Goal: Contribute content

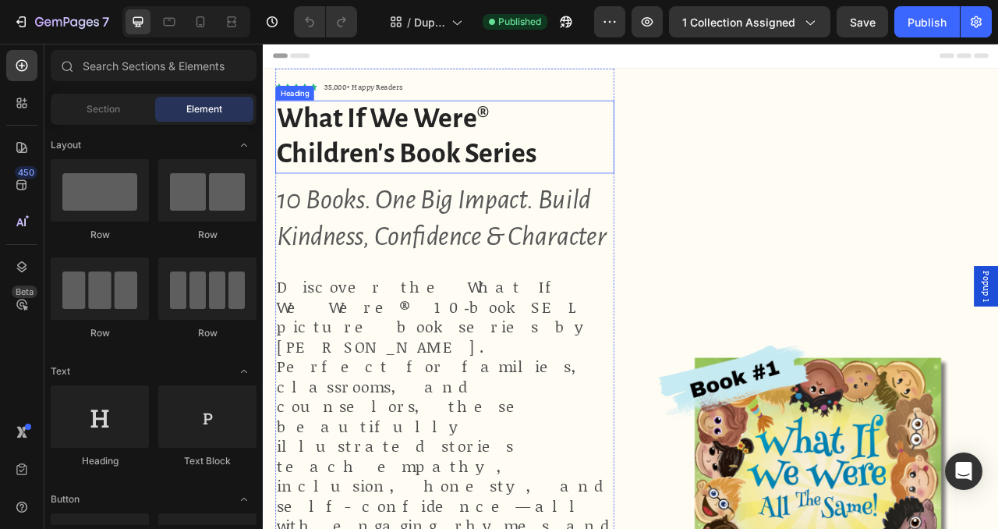
click at [621, 201] on h1 "What If We Were® Children's Book Series" at bounding box center [493, 162] width 431 height 93
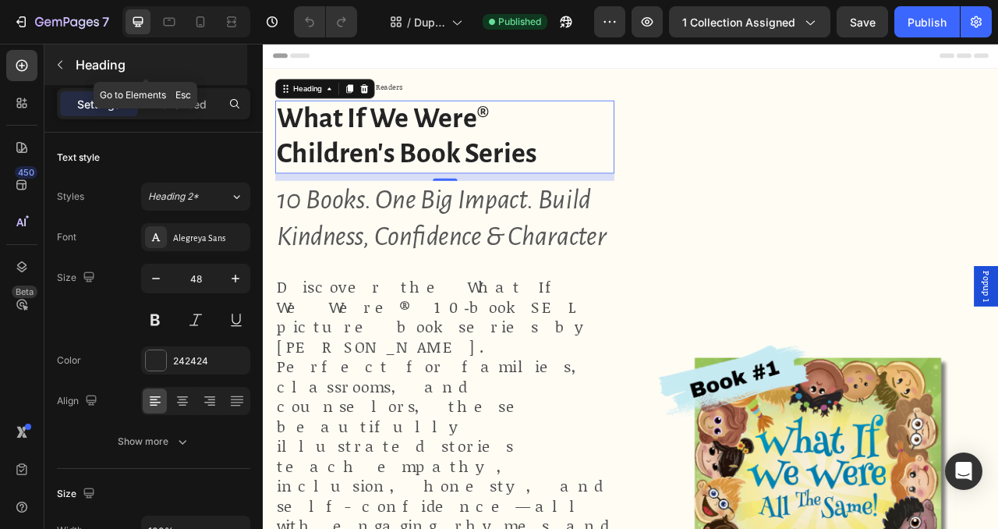
click at [55, 73] on button "button" at bounding box center [60, 64] width 25 height 25
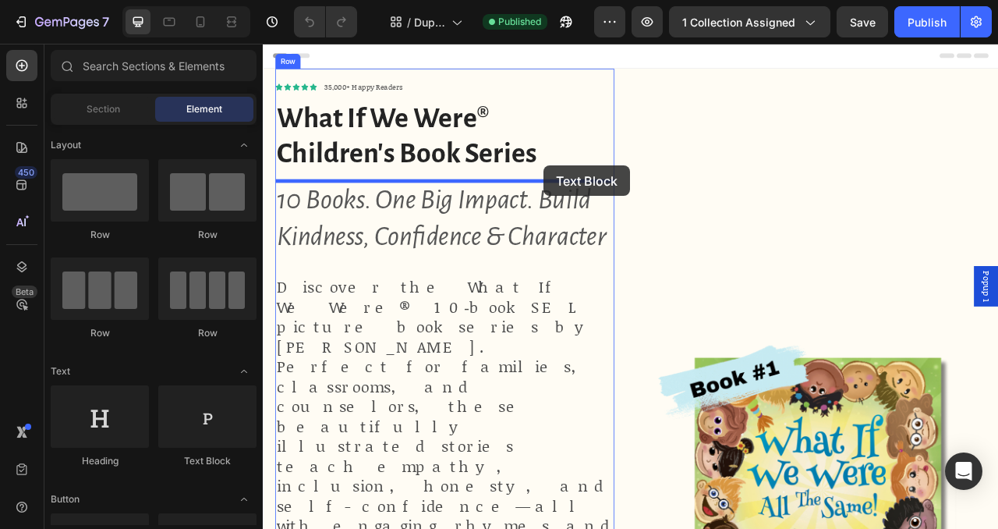
drag, startPoint x: 472, startPoint y: 453, endPoint x: 620, endPoint y: 200, distance: 293.5
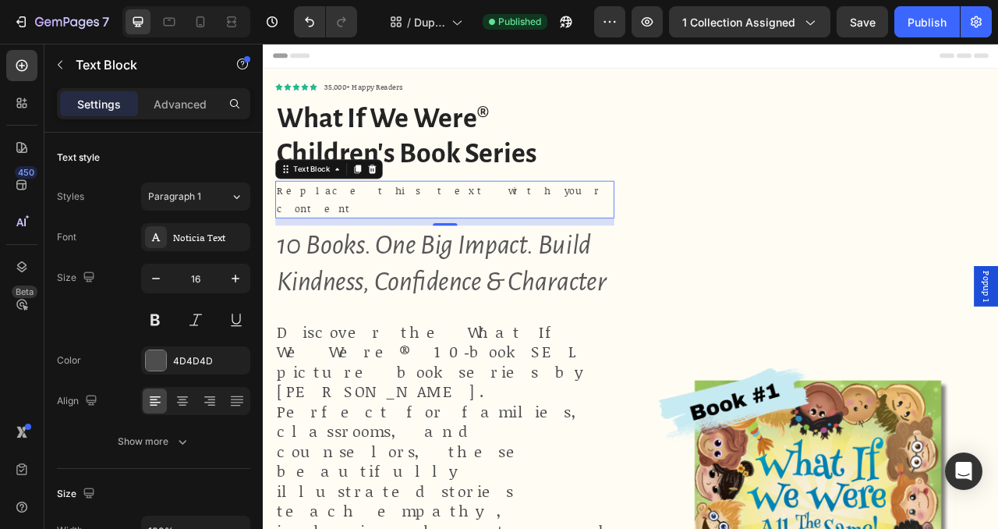
click at [476, 230] on div "Replace this text with your content" at bounding box center [493, 242] width 431 height 48
click at [476, 230] on p "Replace this text with your content" at bounding box center [494, 242] width 428 height 45
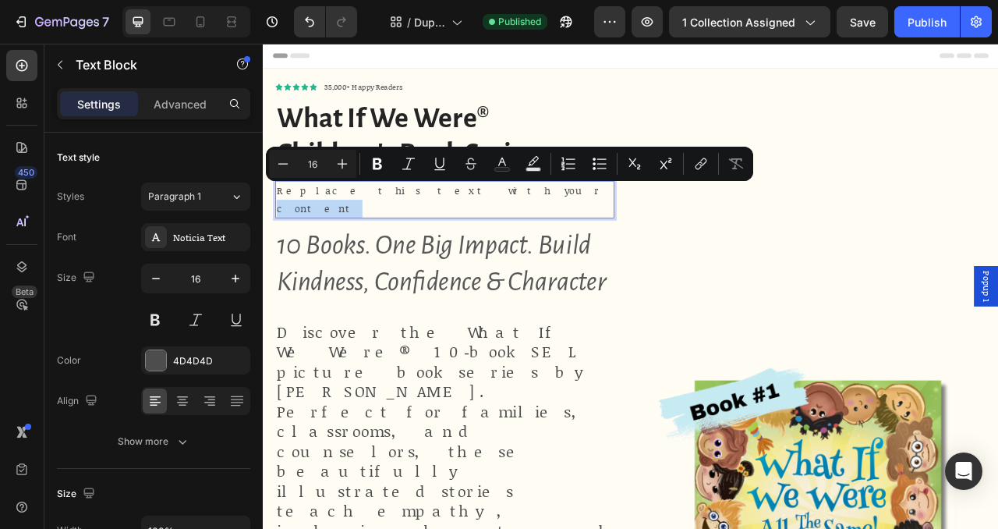
click at [476, 230] on p "Replace this text with your content" at bounding box center [494, 242] width 428 height 45
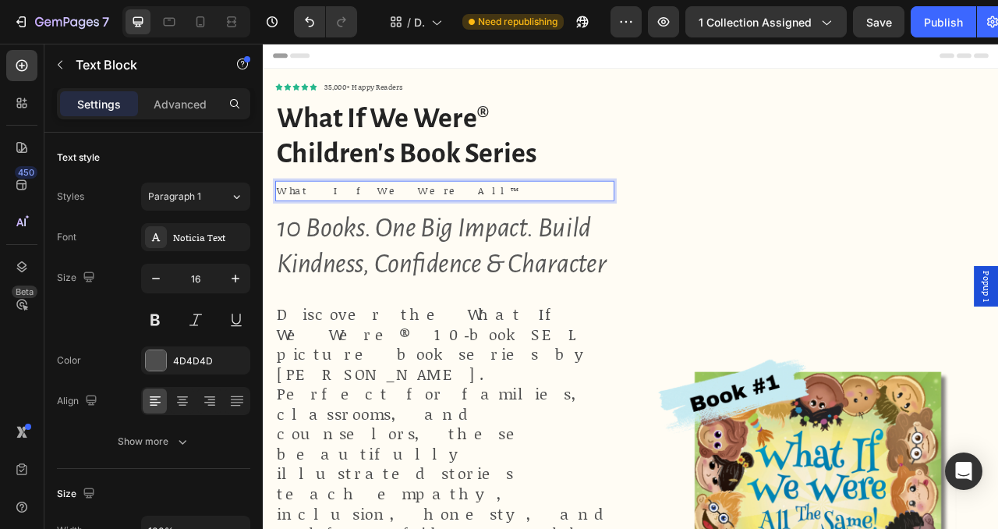
click at [409, 229] on p "What If We Were All™" at bounding box center [494, 231] width 428 height 23
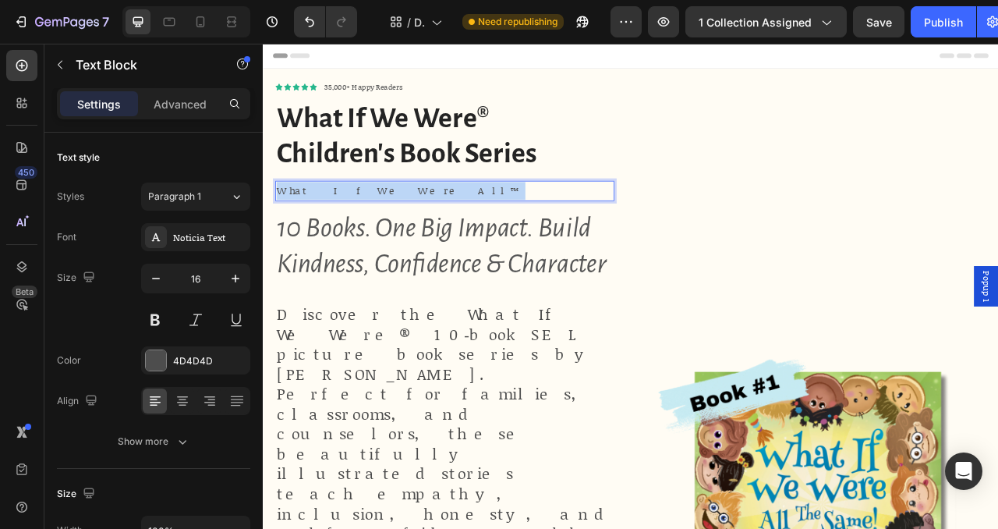
click at [409, 229] on p "What If We Were All™" at bounding box center [494, 231] width 428 height 23
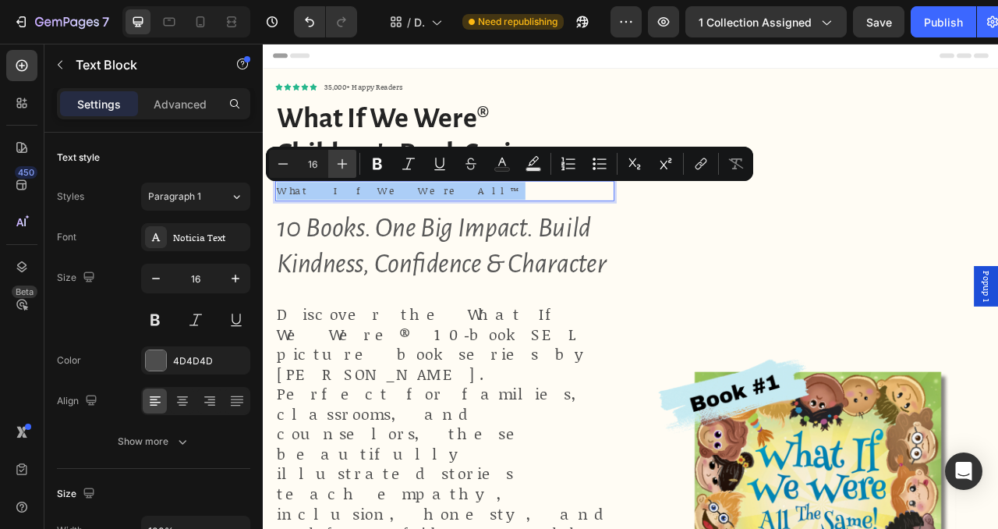
click at [348, 165] on icon "Editor contextual toolbar" at bounding box center [342, 164] width 16 height 16
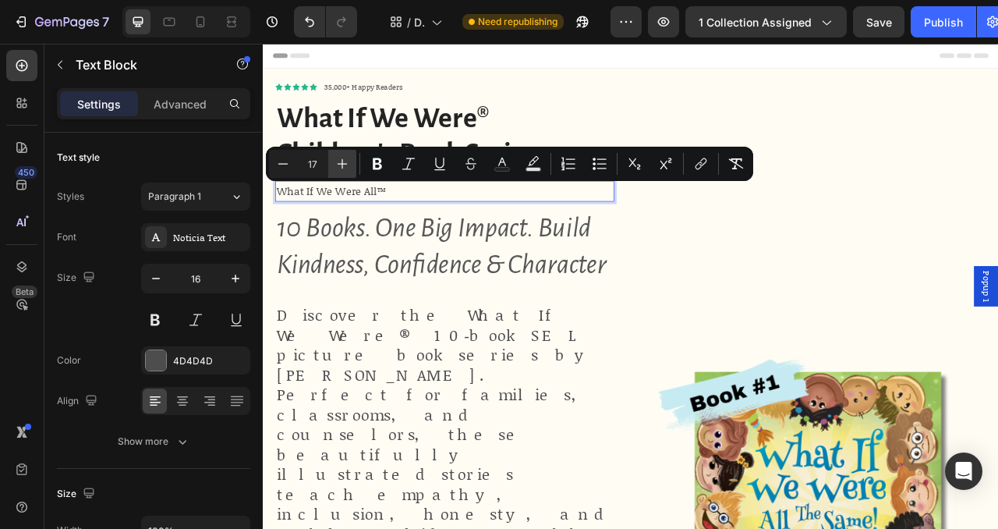
click at [348, 165] on icon "Editor contextual toolbar" at bounding box center [342, 164] width 16 height 16
type input "21"
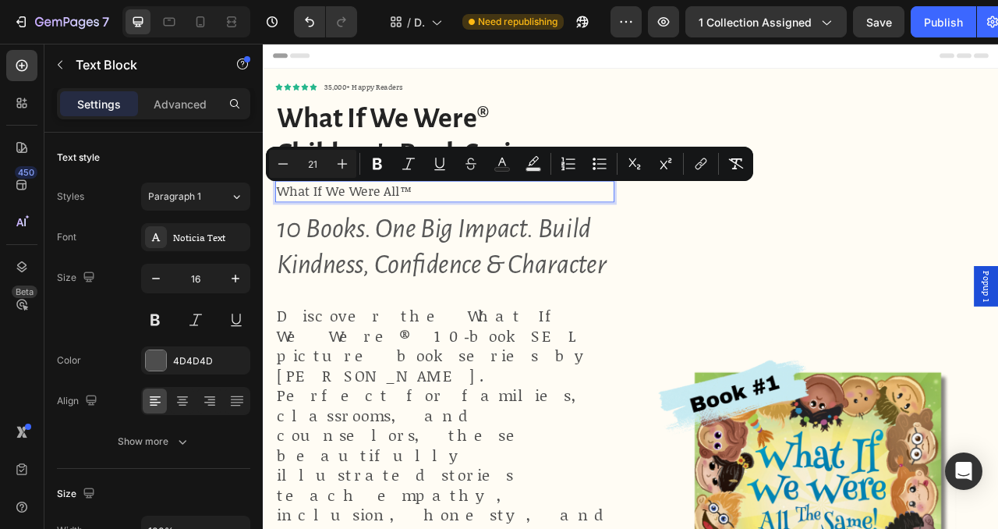
click at [488, 239] on div "What If We Were All™" at bounding box center [493, 231] width 431 height 27
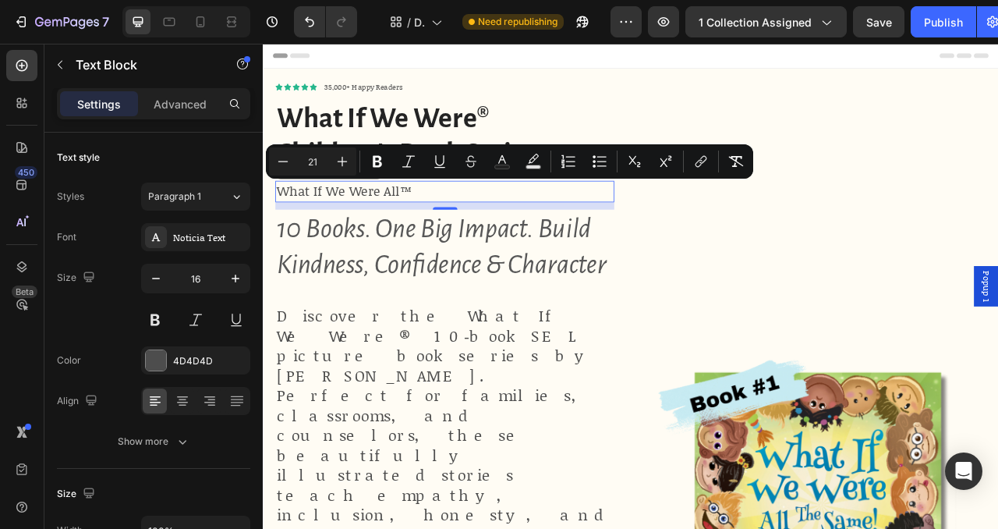
click at [488, 239] on p "What If We Were All™" at bounding box center [494, 232] width 428 height 24
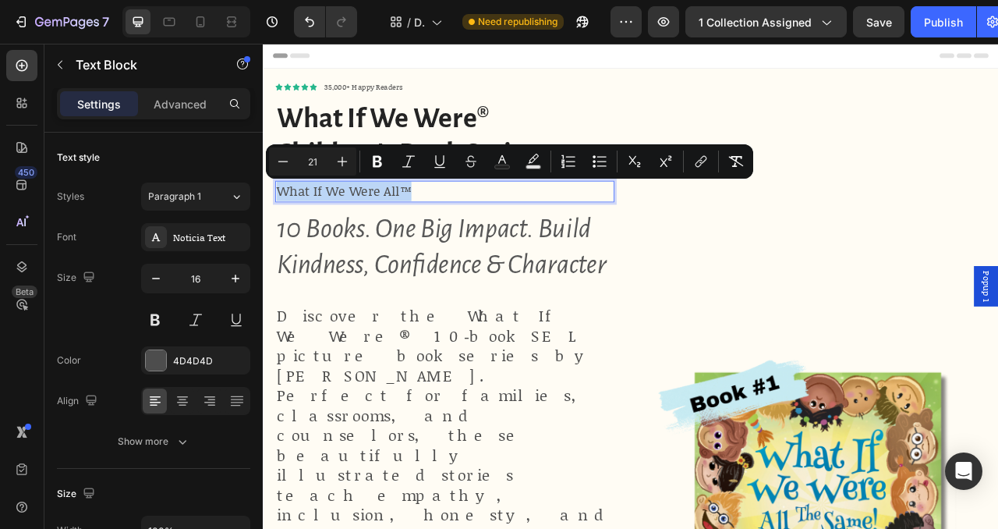
click at [488, 239] on p "What If We Were All™" at bounding box center [494, 232] width 428 height 24
click at [944, 34] on button "Publish" at bounding box center [943, 21] width 65 height 31
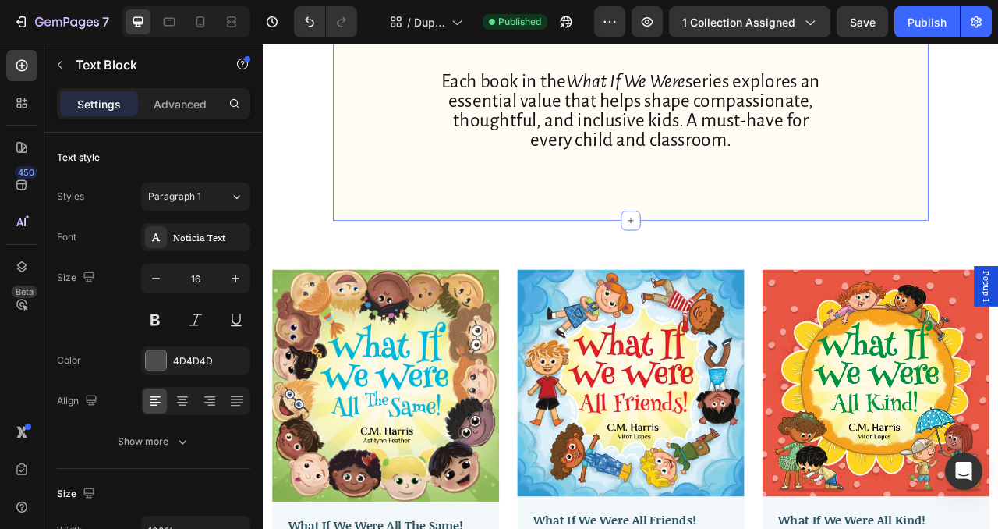
scroll to position [991, 0]
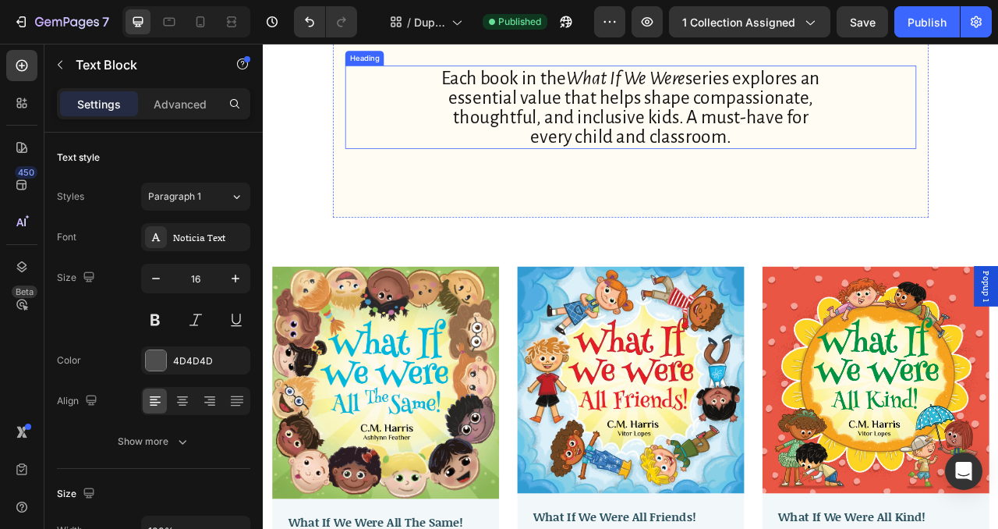
click at [753, 178] on h2 "Each book in the What If We Were series explores an essential value that helps …" at bounding box center [730, 125] width 508 height 106
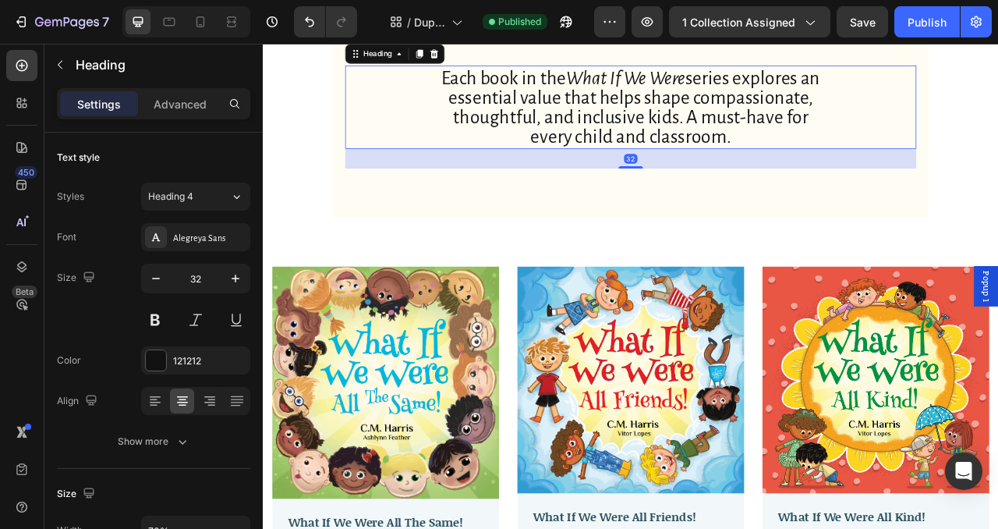
click at [883, 178] on h2 "Each book in the What If We Were series explores an essential value that helps …" at bounding box center [730, 125] width 508 height 106
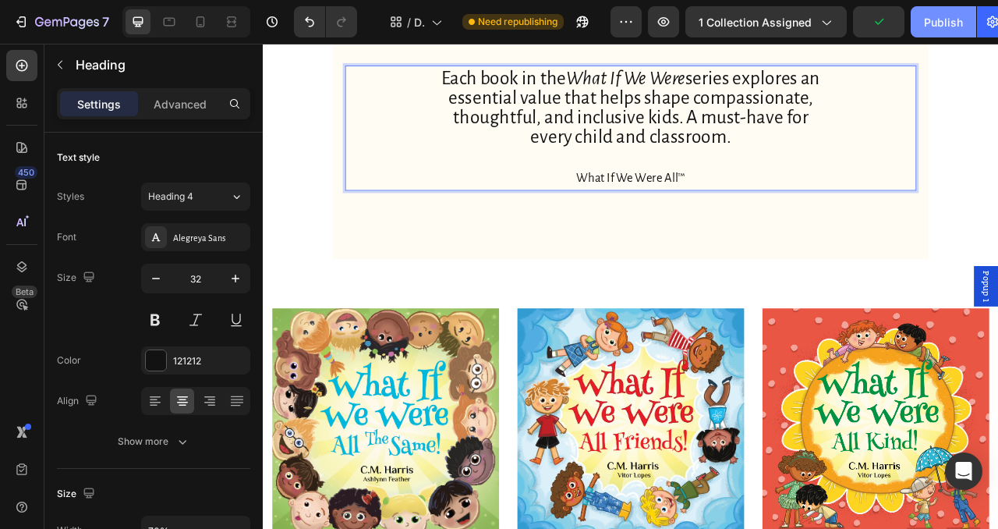
click at [934, 22] on div "Publish" at bounding box center [943, 22] width 39 height 16
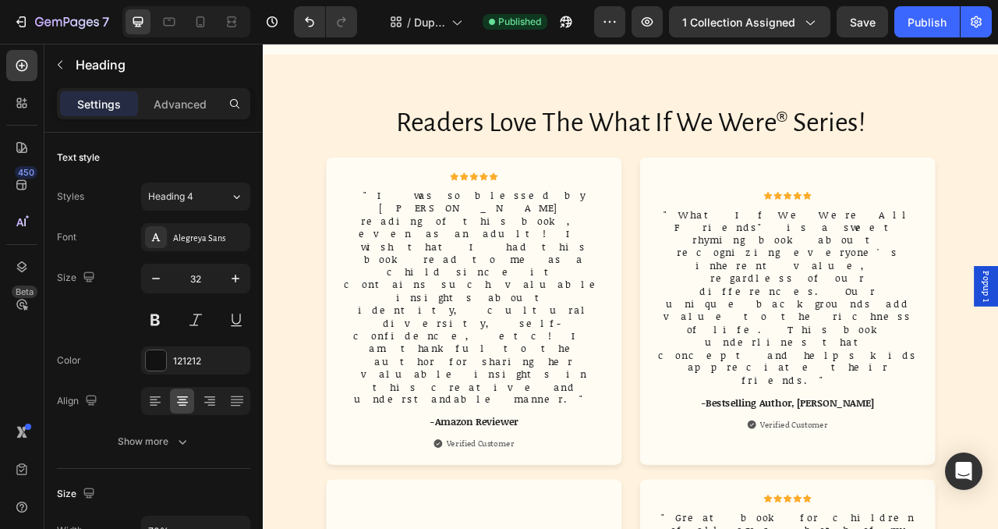
scroll to position [7822, 0]
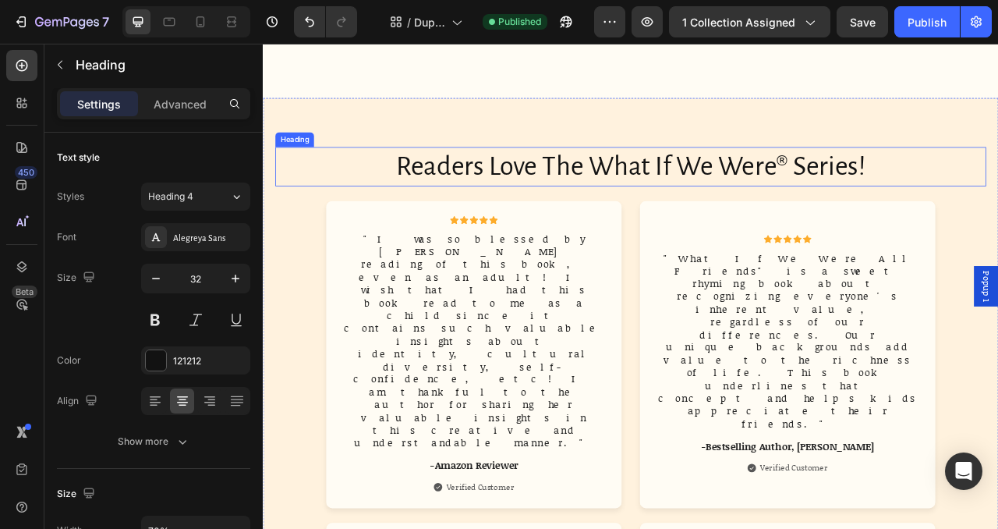
click at [997, 196] on h2 "Readers Love The What If We Were® Series!" at bounding box center [730, 200] width 904 height 50
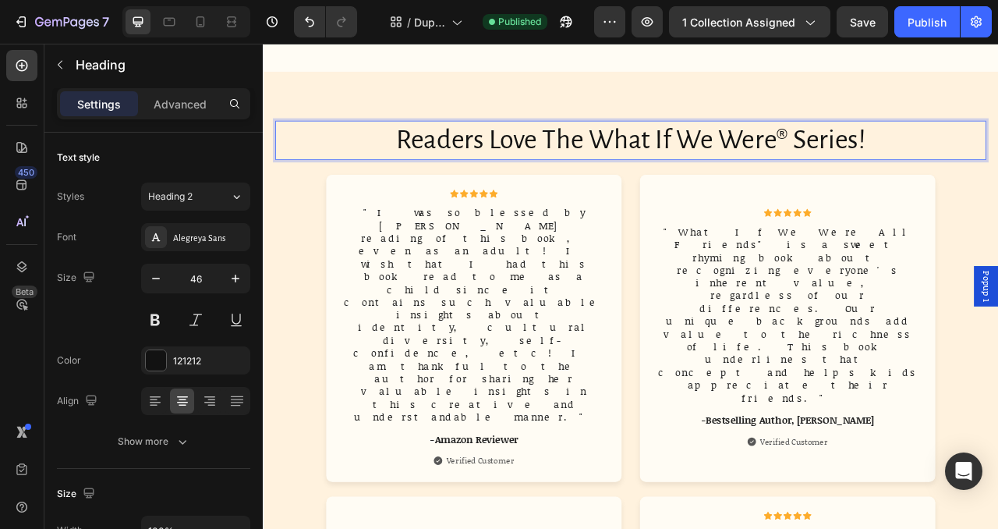
click at [997, 192] on h2 "Readers Love The What If We Were® Series!" at bounding box center [730, 167] width 904 height 50
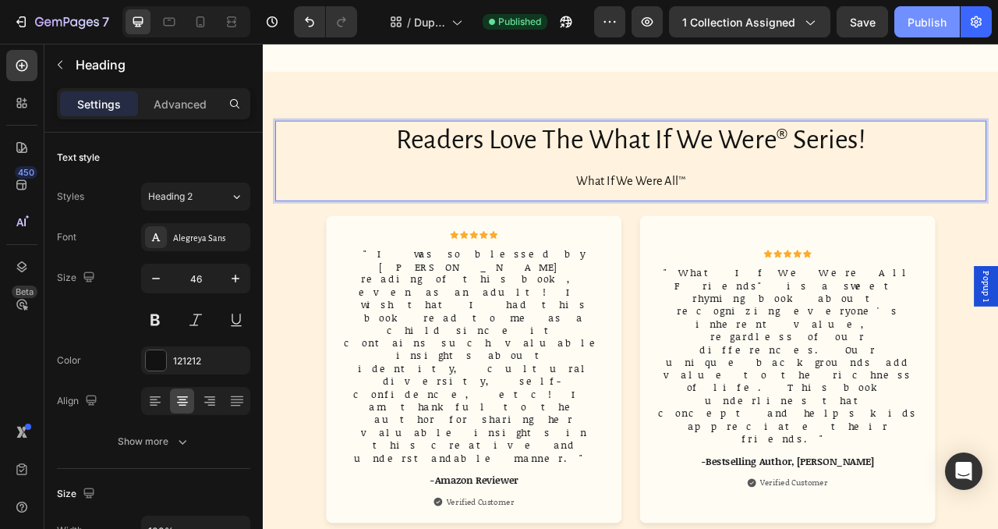
click at [929, 34] on button "Publish" at bounding box center [926, 21] width 65 height 31
